Goal: Task Accomplishment & Management: Manage account settings

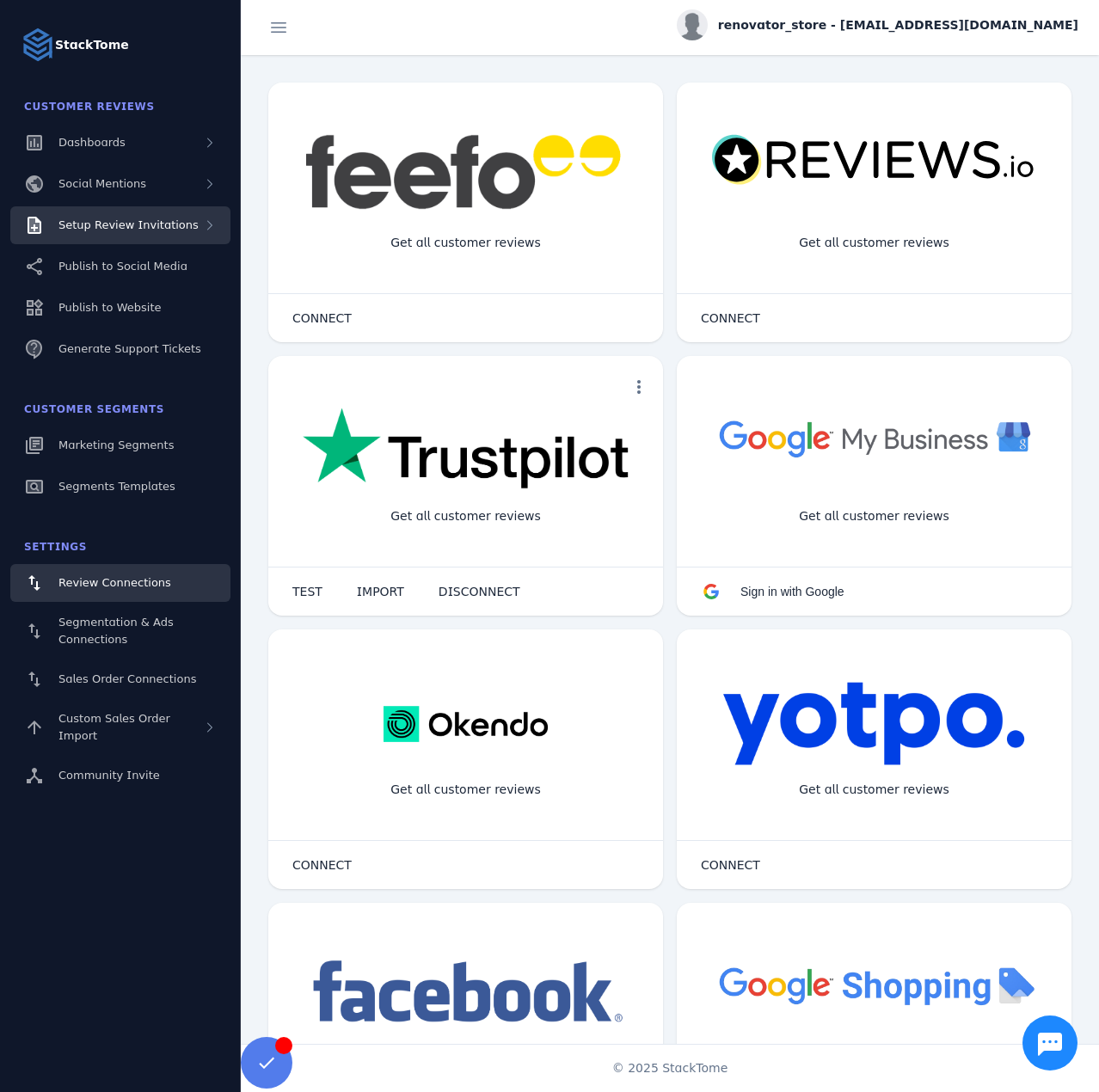
click at [147, 222] on span "Setup Review Invitations" at bounding box center [128, 224] width 140 height 13
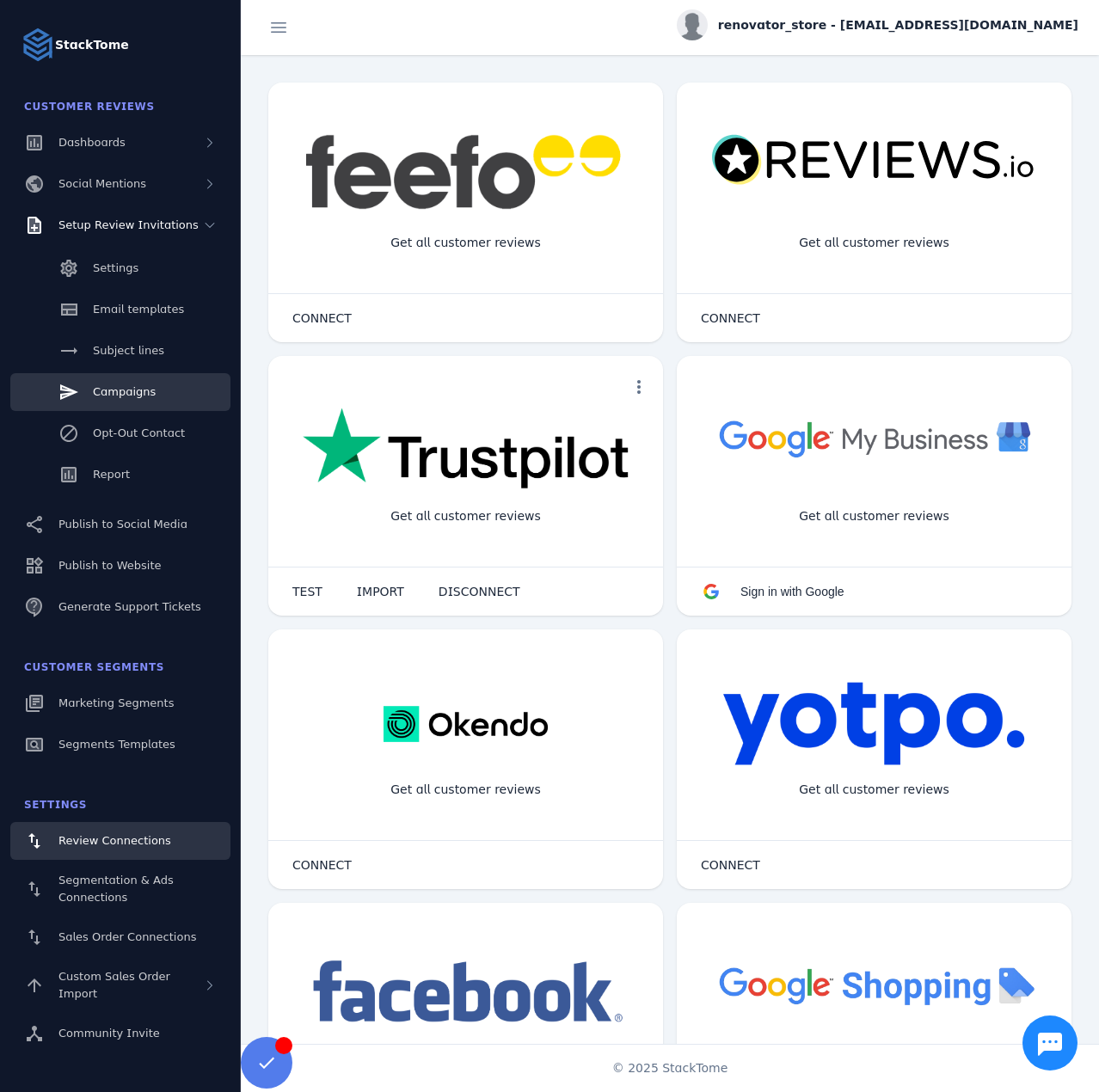
click at [126, 387] on span "Campaigns" at bounding box center [124, 391] width 63 height 13
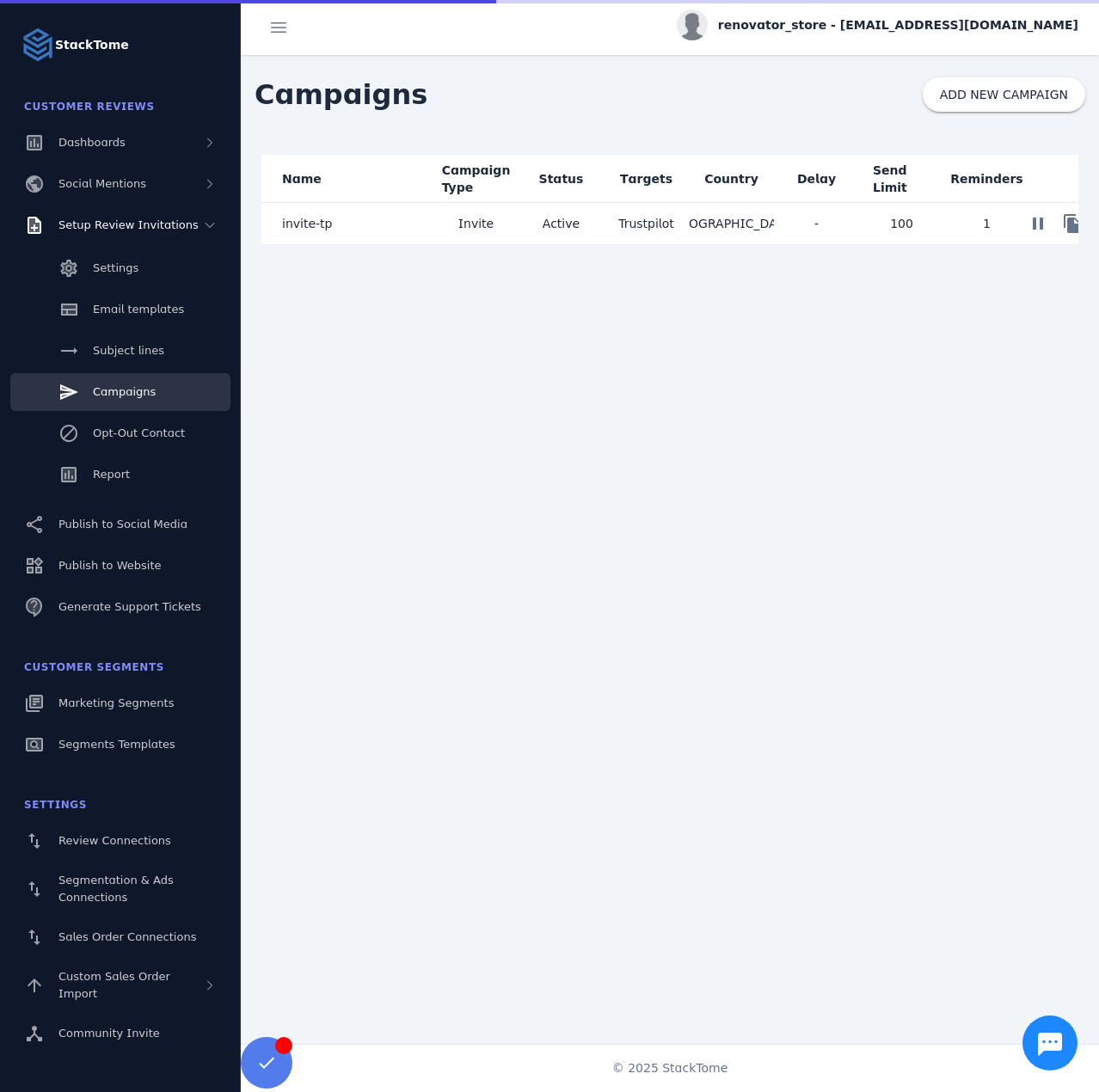
click at [391, 222] on mat-cell "invite-tp" at bounding box center [347, 223] width 172 height 41
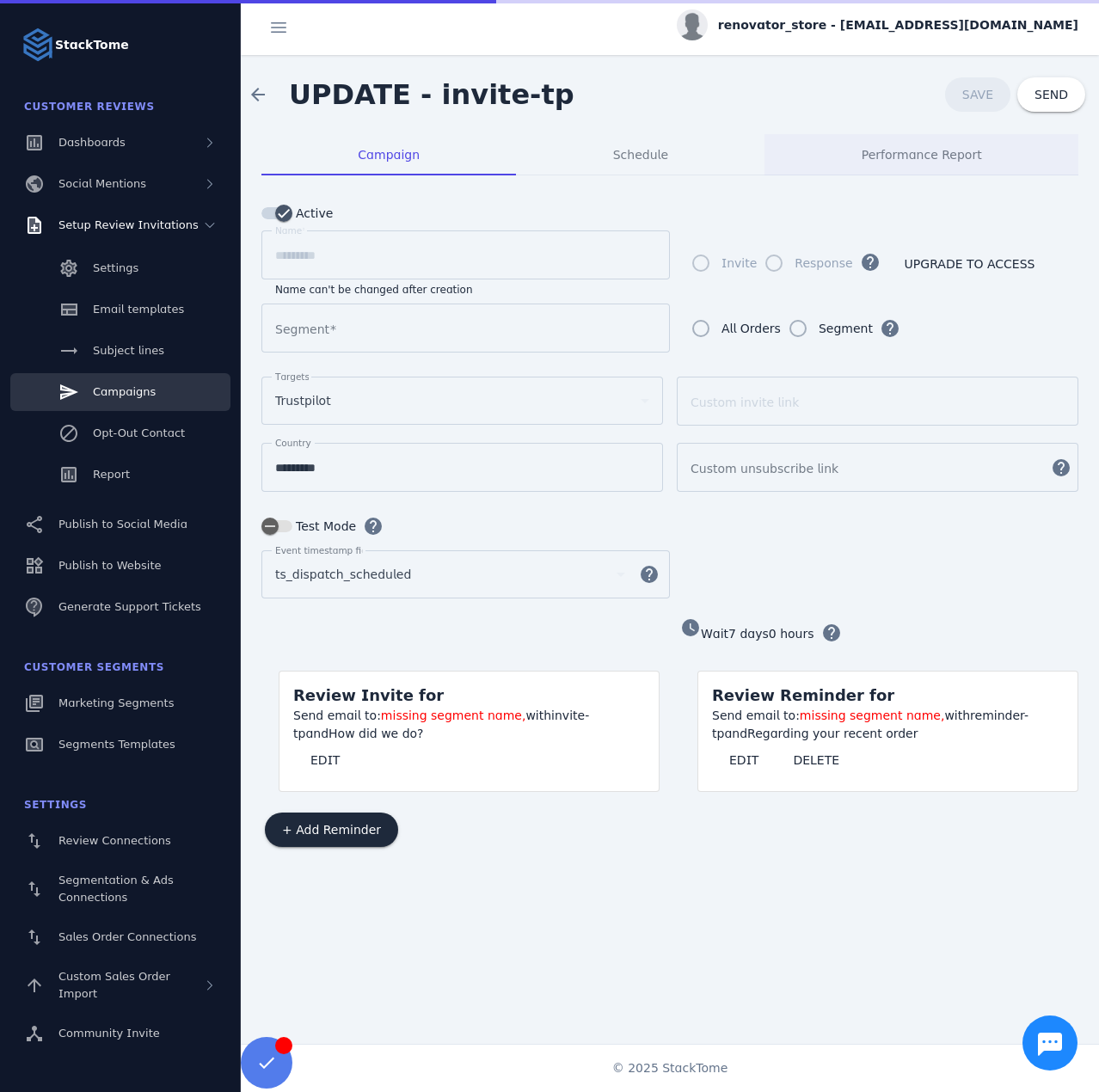
type input "**********"
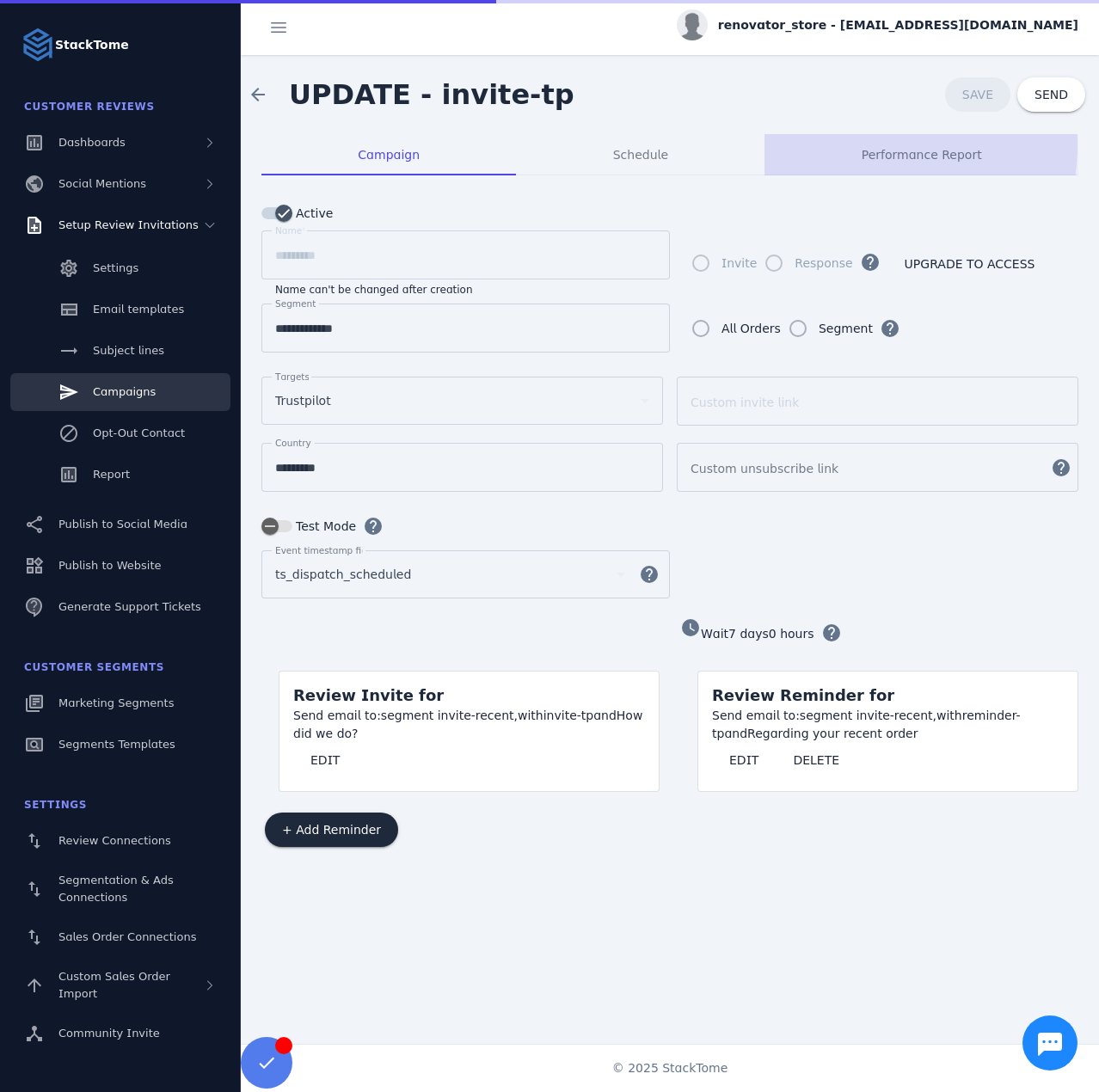
click at [872, 146] on span "Performance Report" at bounding box center [922, 154] width 120 height 41
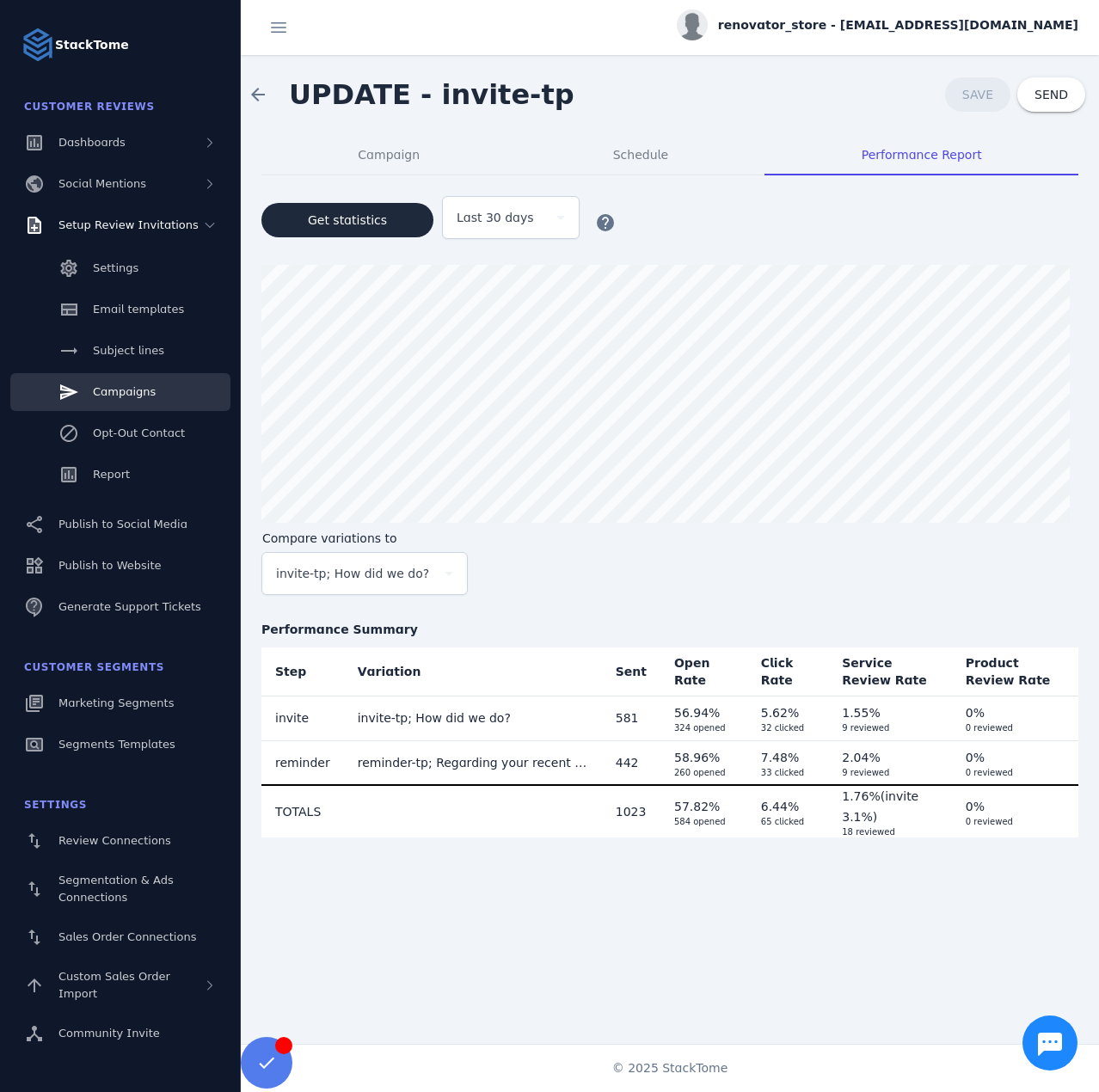
click at [947, 17] on span "renovator_store - [EMAIL_ADDRESS][DOMAIN_NAME]" at bounding box center [899, 26] width 360 height 18
click at [1018, 169] on span "Sign out" at bounding box center [1024, 165] width 50 height 20
